Goal: Task Accomplishment & Management: Use online tool/utility

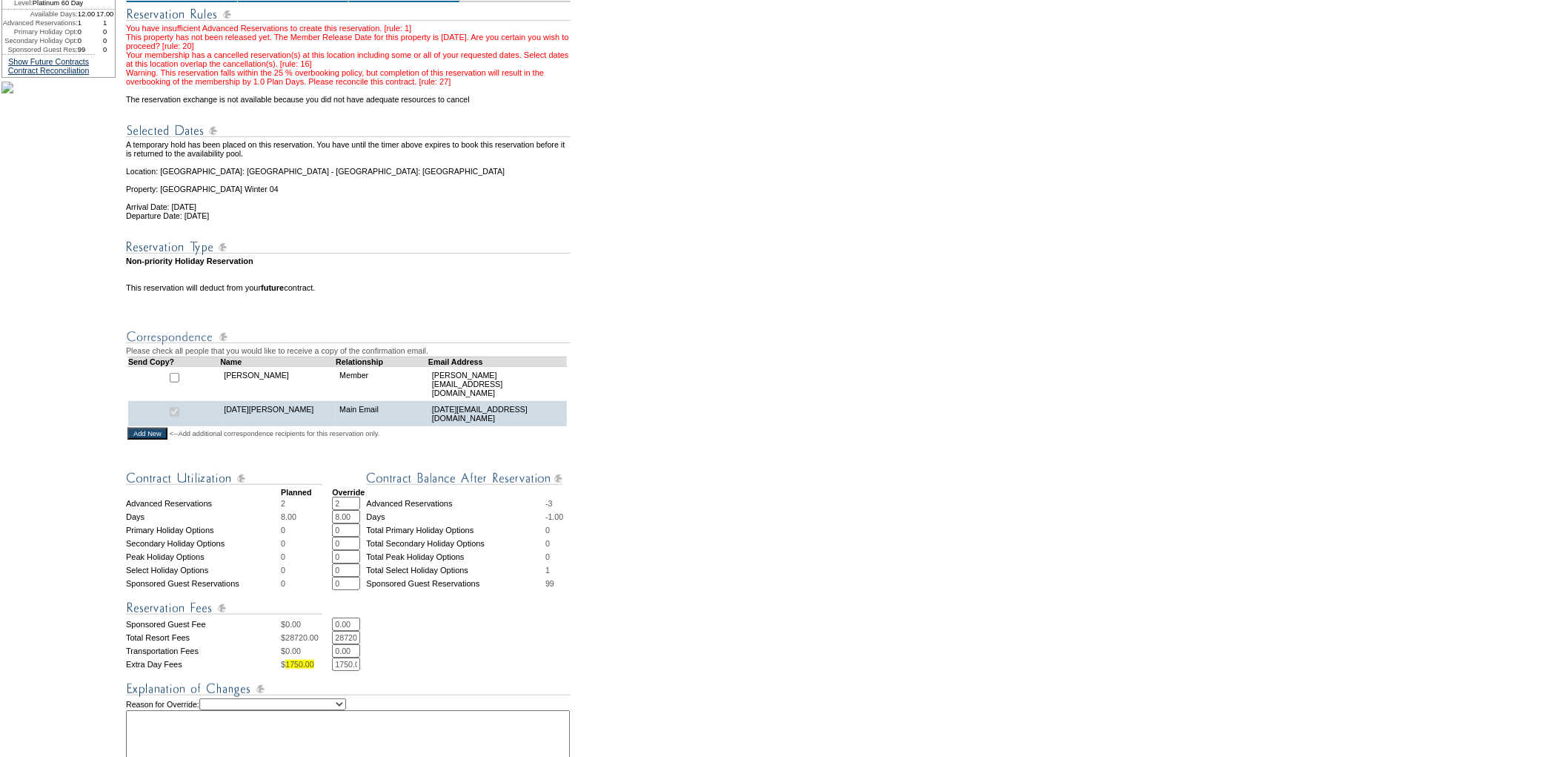
scroll to position [329, 0]
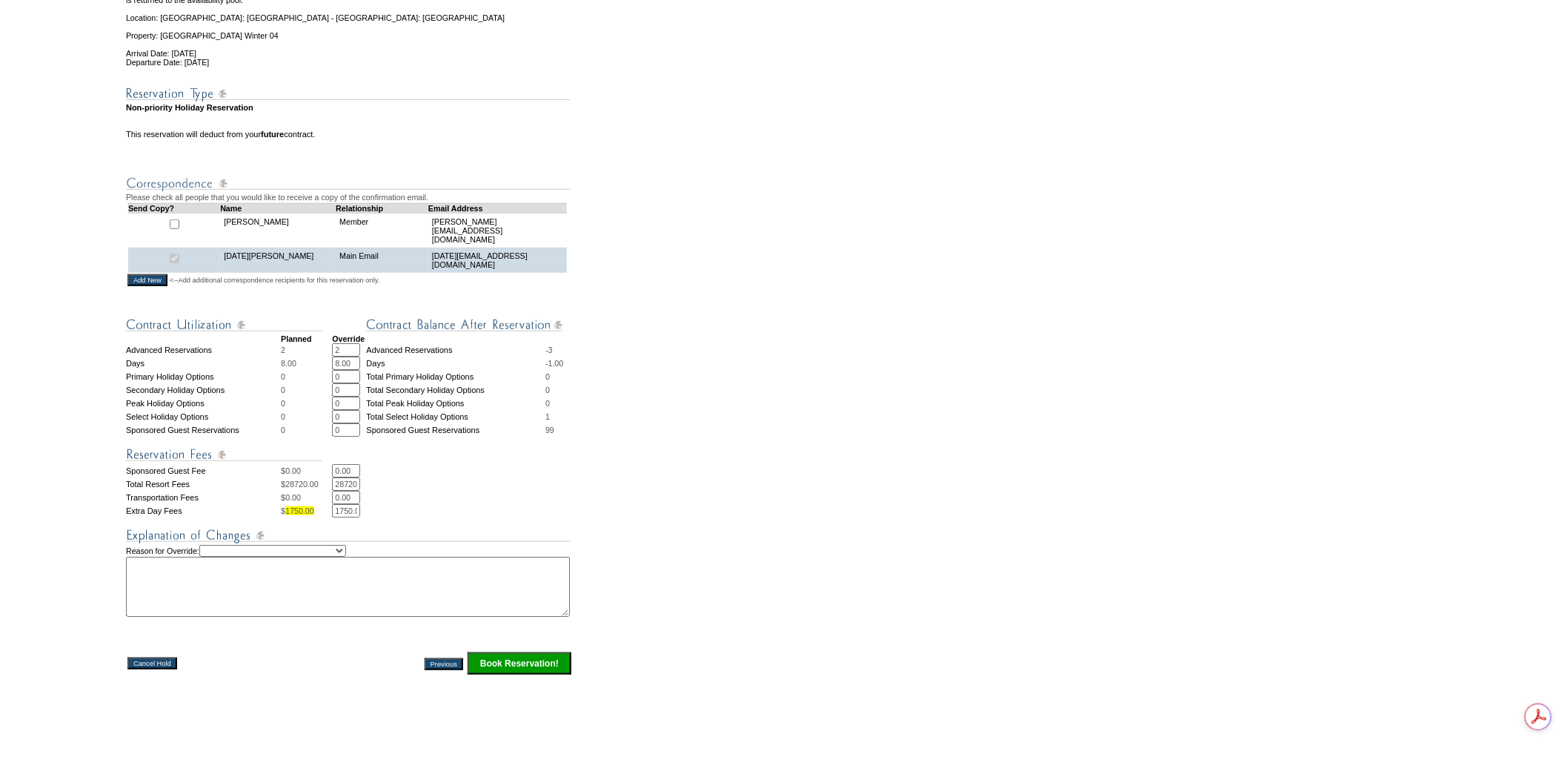
drag, startPoint x: 350, startPoint y: 367, endPoint x: 334, endPoint y: 367, distance: 16.0
click at [334, 356] on tr "Advanced Reservations 2 2 * * Advanced Reservations -3" at bounding box center [348, 350] width 446 height 14
type input "1"
click at [608, 446] on form "29:56 Your temporary hold expires in: 30 minutes Cancel Hold Return to Temporar…" at bounding box center [784, 267] width 1568 height 1191
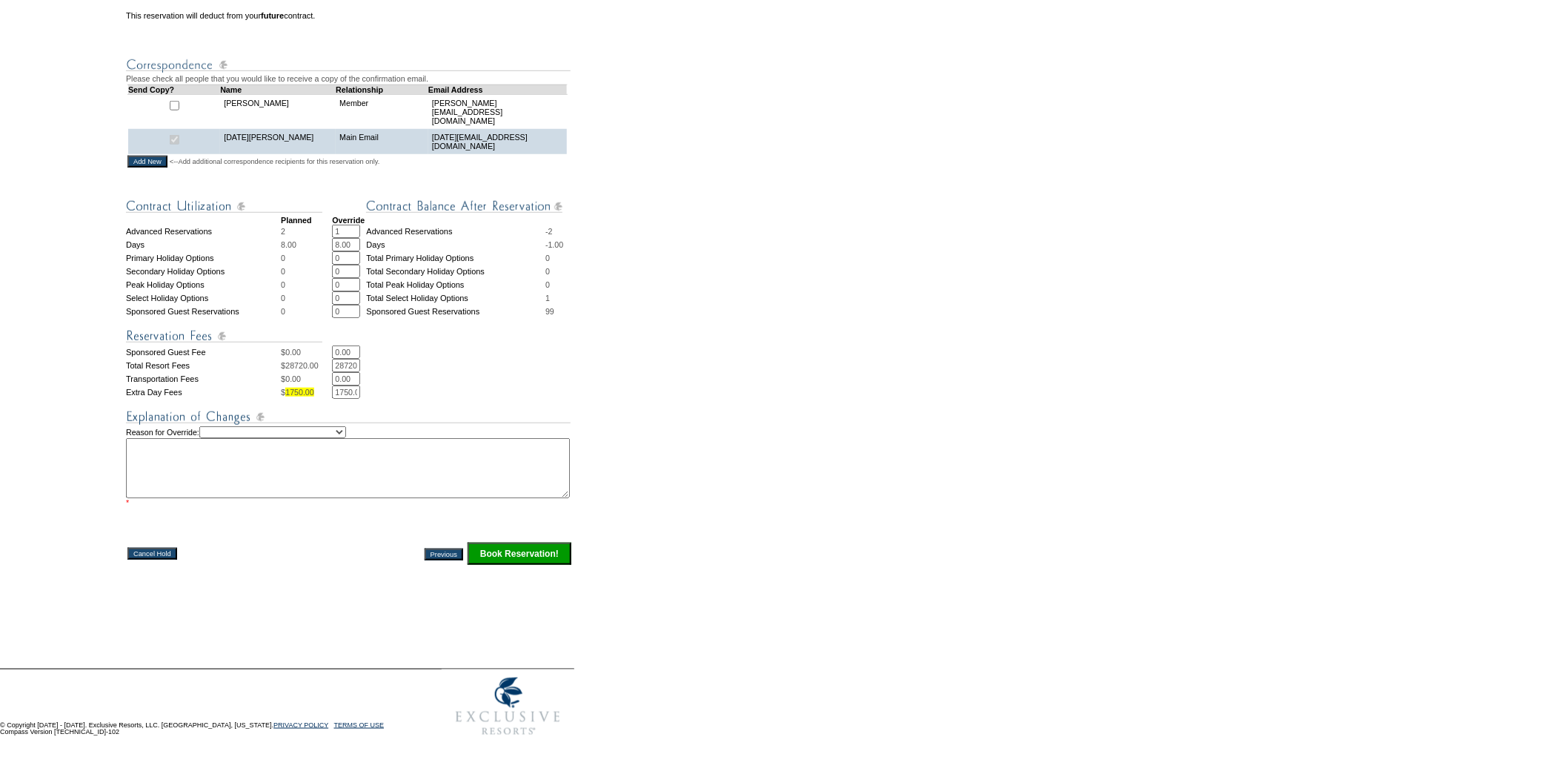
scroll to position [457, 0]
click at [346, 435] on select "Creating Continuous Stay Days Rebooked After Cancellation Editing Occupant Expe…" at bounding box center [272, 432] width 147 height 12
select select "1035"
click at [217, 432] on select "Creating Continuous Stay Days Rebooked After Cancellation Editing Occupant Expe…" at bounding box center [272, 432] width 147 height 12
click at [334, 479] on textarea at bounding box center [347, 468] width 444 height 60
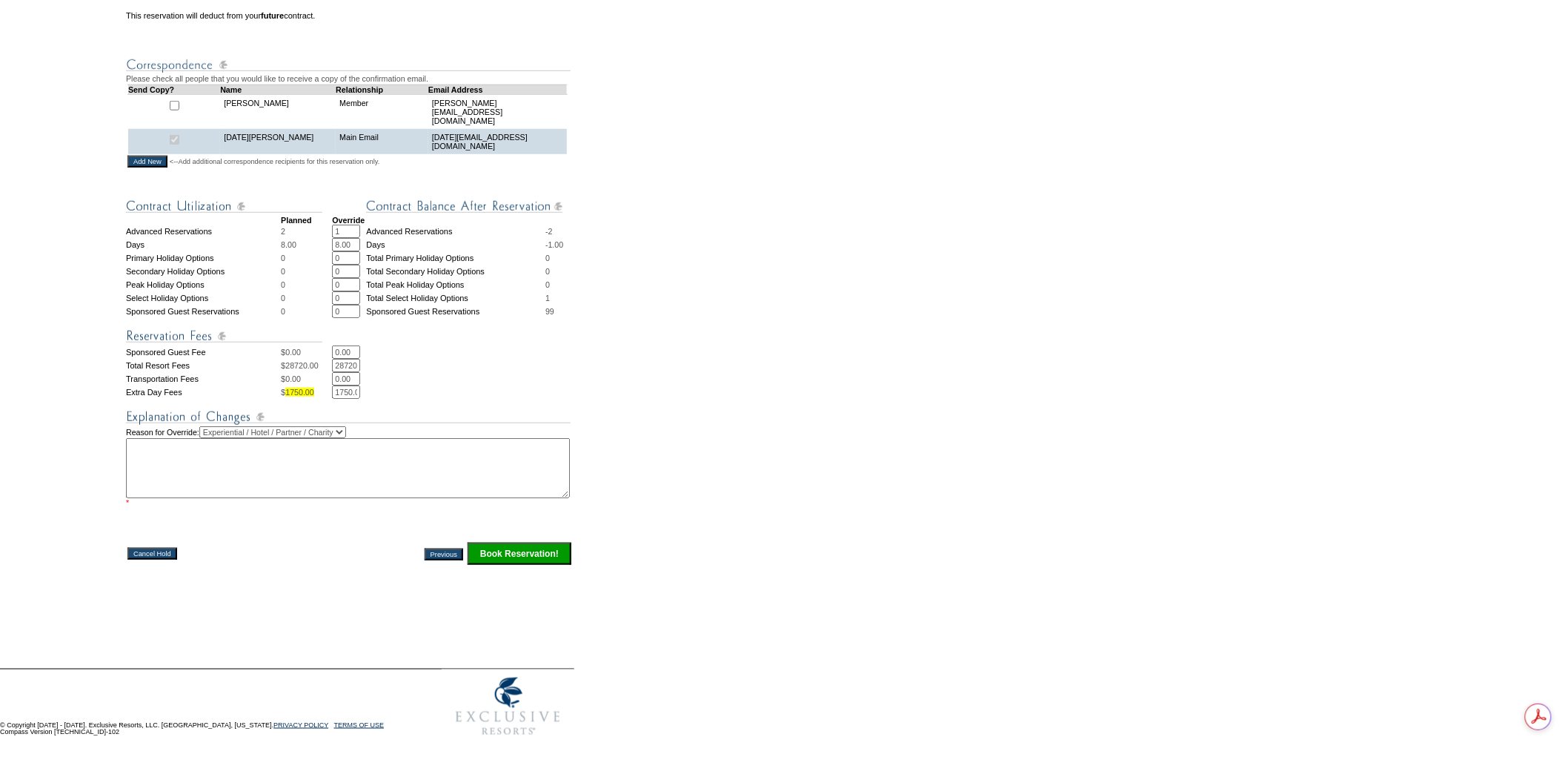
scroll to position [0, 0]
type textarea "pc"
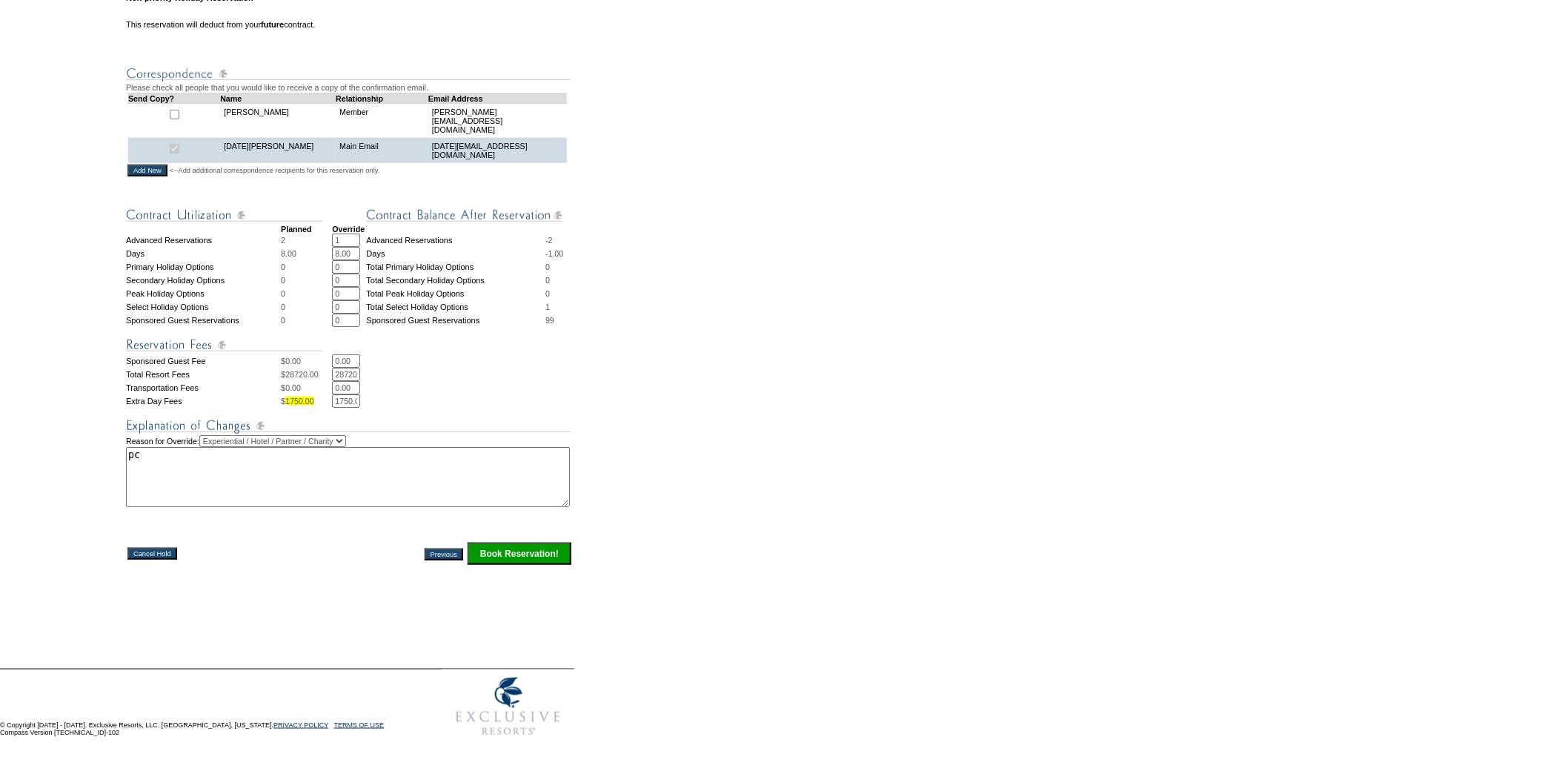
scroll to position [0, 11]
drag, startPoint x: 335, startPoint y: 396, endPoint x: 713, endPoint y: 416, distance: 378.5
click at [713, 416] on form "29:56 Your temporary hold expires in: 30 minutes Cancel Hold Return to Temporar…" at bounding box center [784, 152] width 1568 height 1182
type input "0"
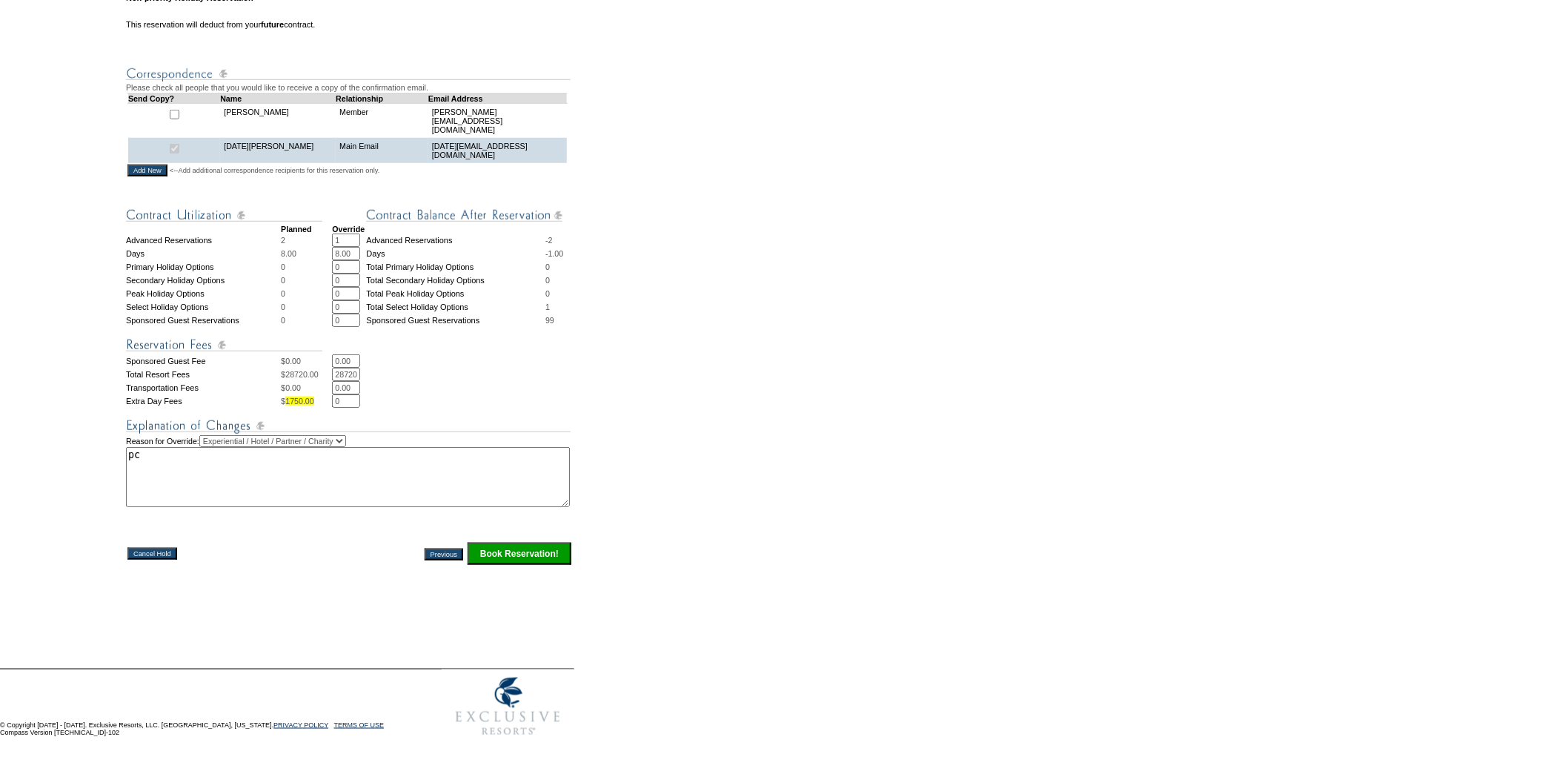
click at [802, 419] on form "29:56 Your temporary hold expires in: 30 minutes Cancel Hold Return to Temporar…" at bounding box center [784, 152] width 1568 height 1182
click at [515, 554] on input "Book Reservation!" at bounding box center [519, 554] width 104 height 22
